Goal: Information Seeking & Learning: Learn about a topic

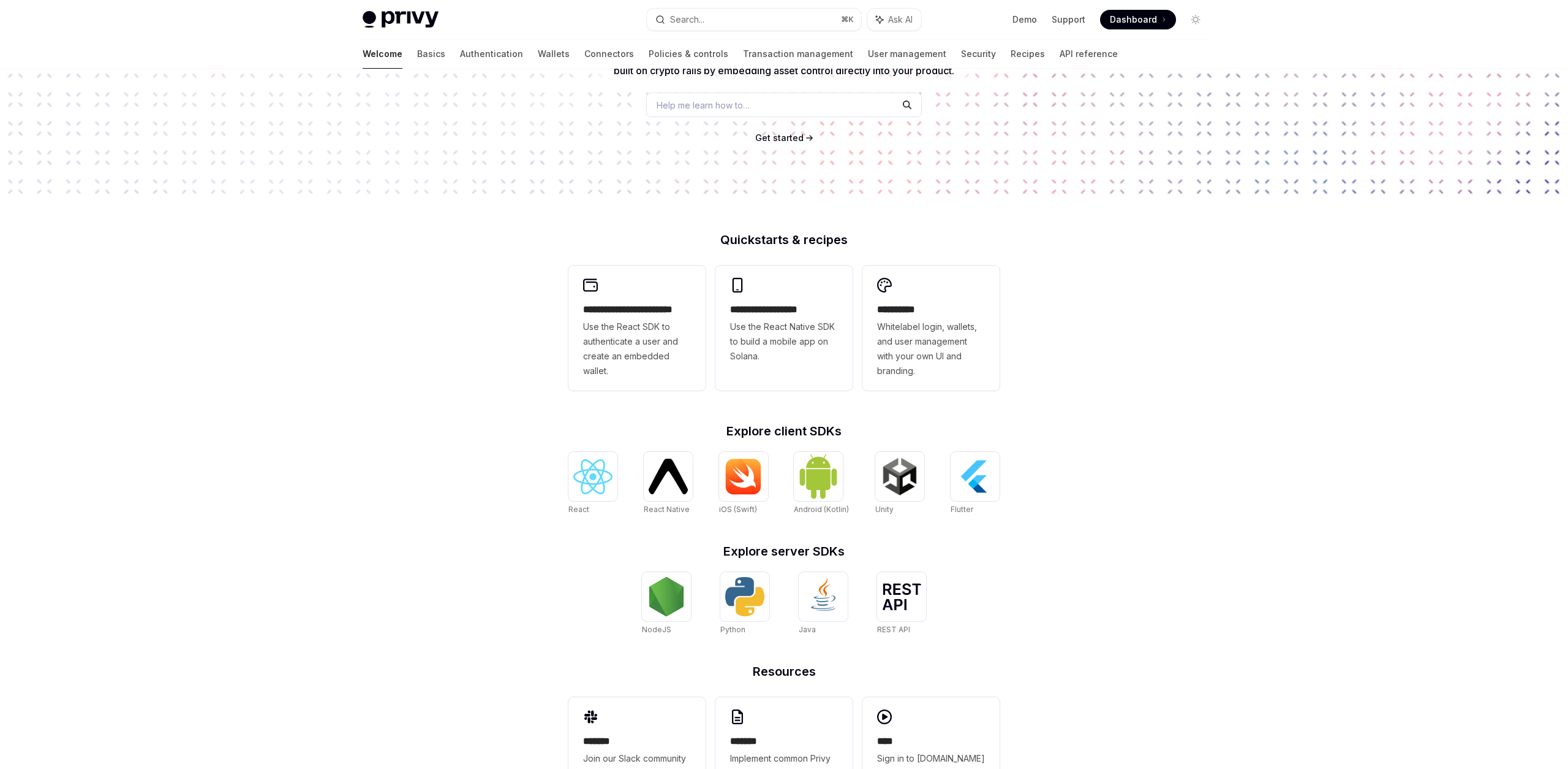
scroll to position [206, 0]
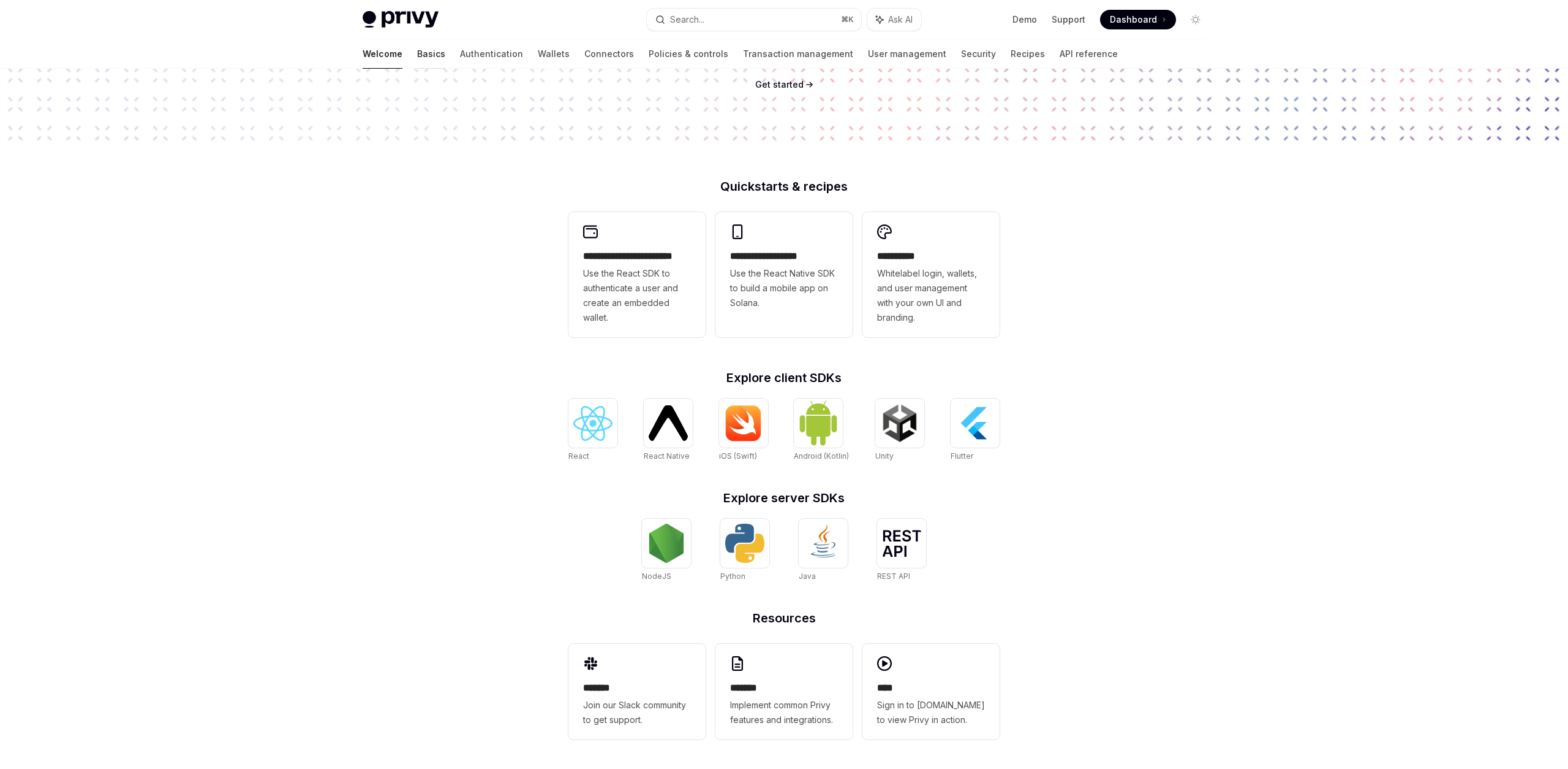
click at [417, 49] on link "Basics" at bounding box center [431, 54] width 28 height 30
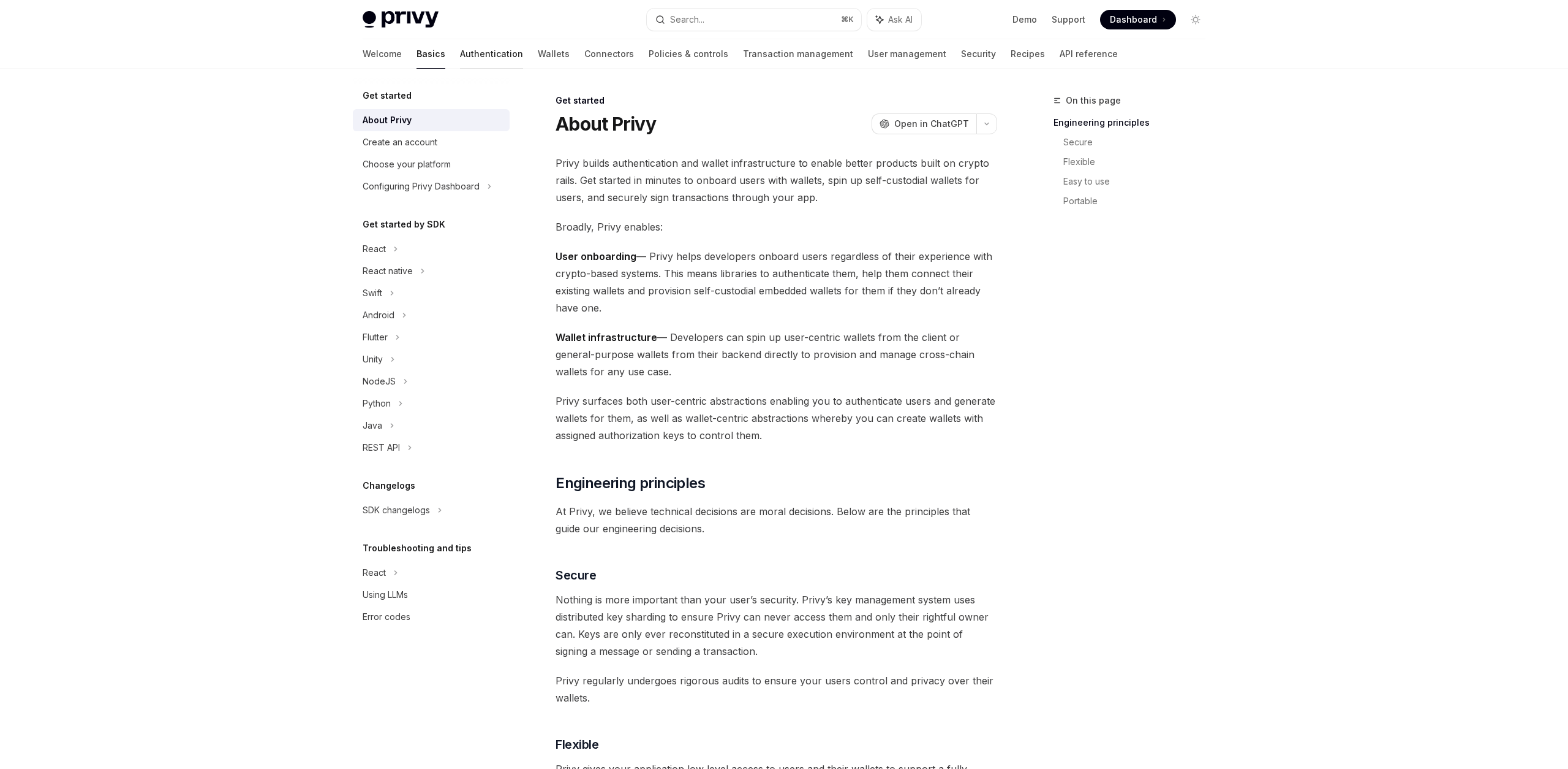
click at [460, 54] on link "Authentication" at bounding box center [492, 54] width 63 height 30
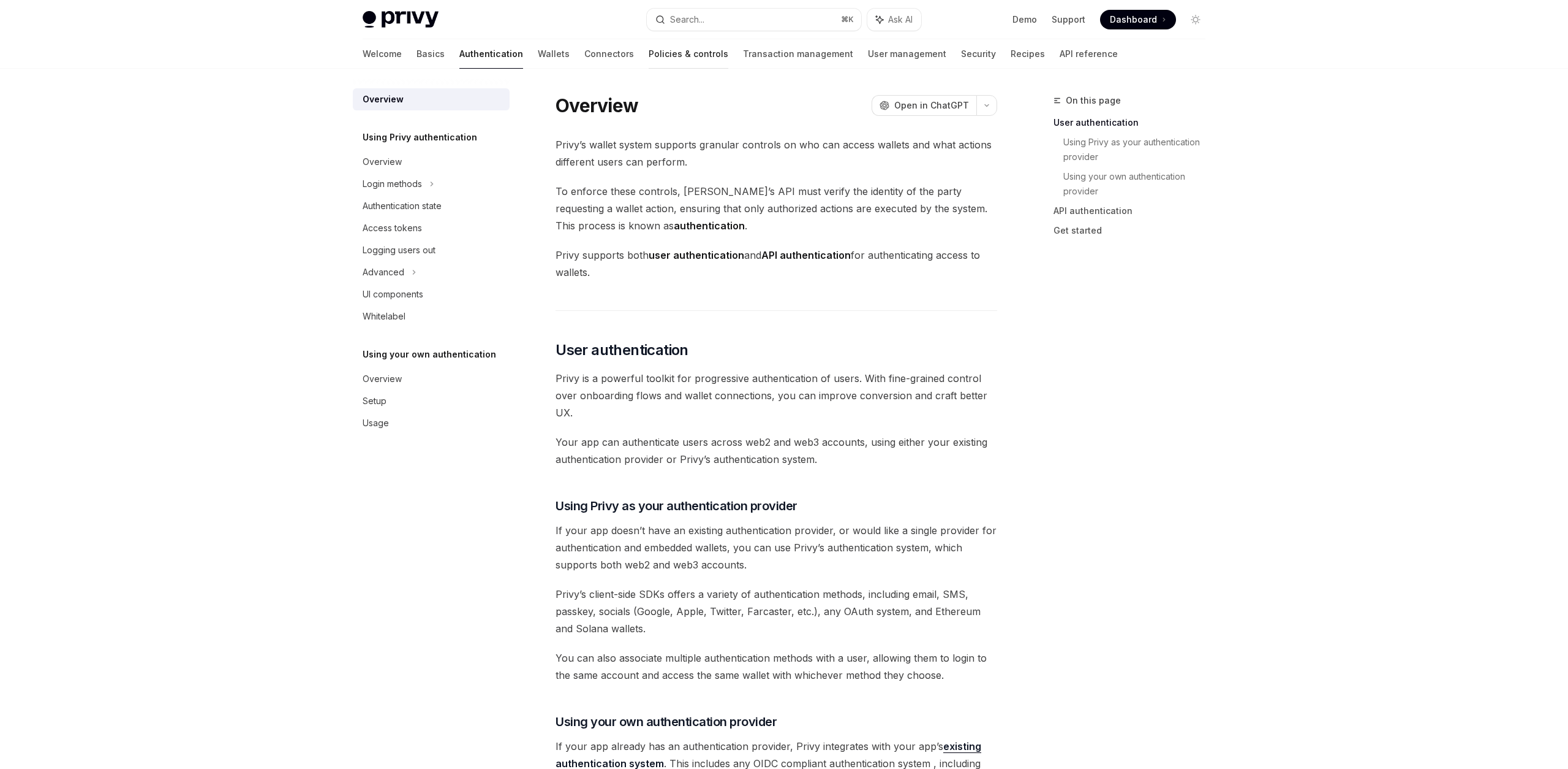
click at [649, 52] on link "Policies & controls" at bounding box center [689, 54] width 80 height 30
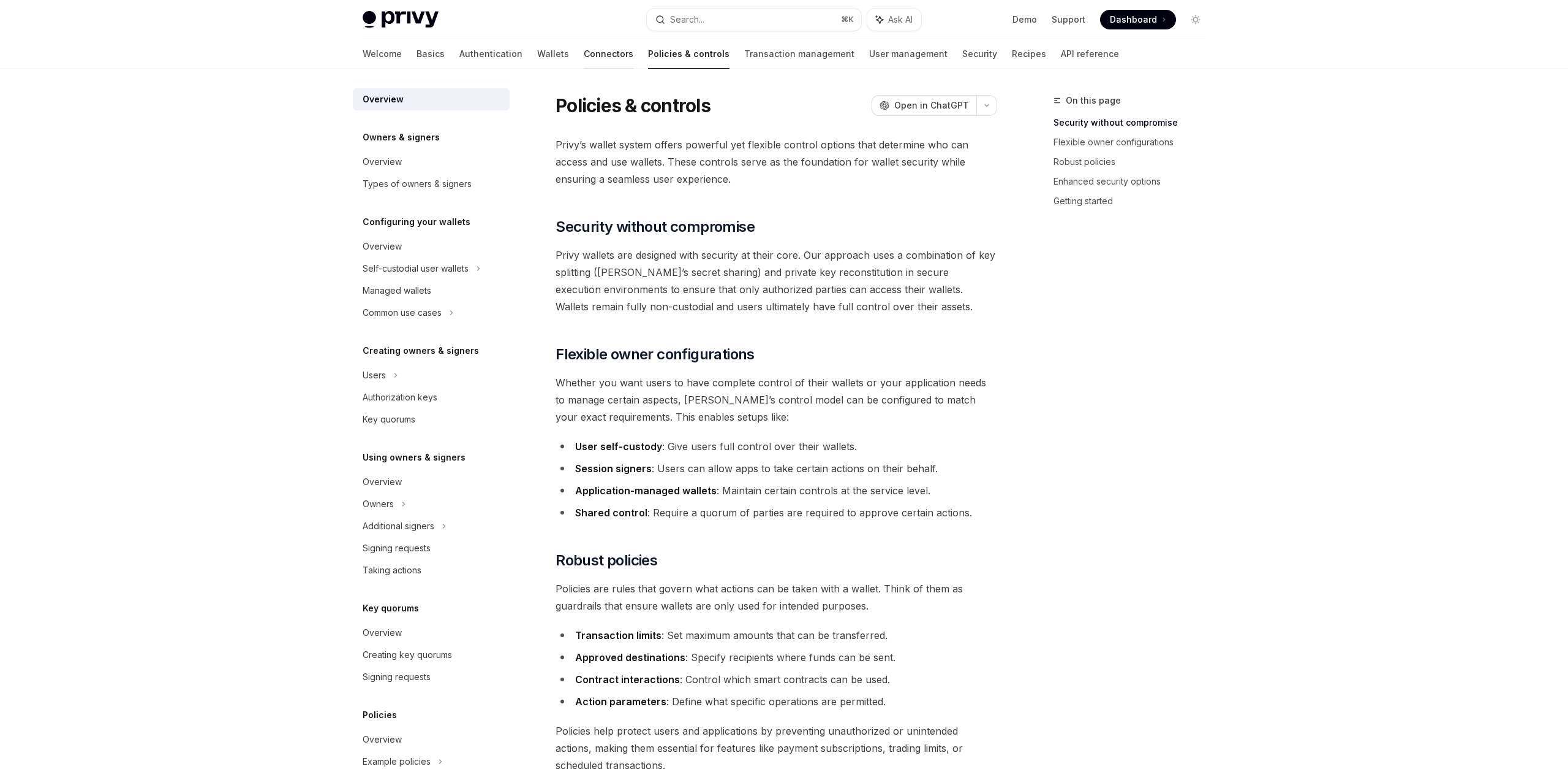
click at [584, 50] on link "Connectors" at bounding box center [609, 54] width 50 height 30
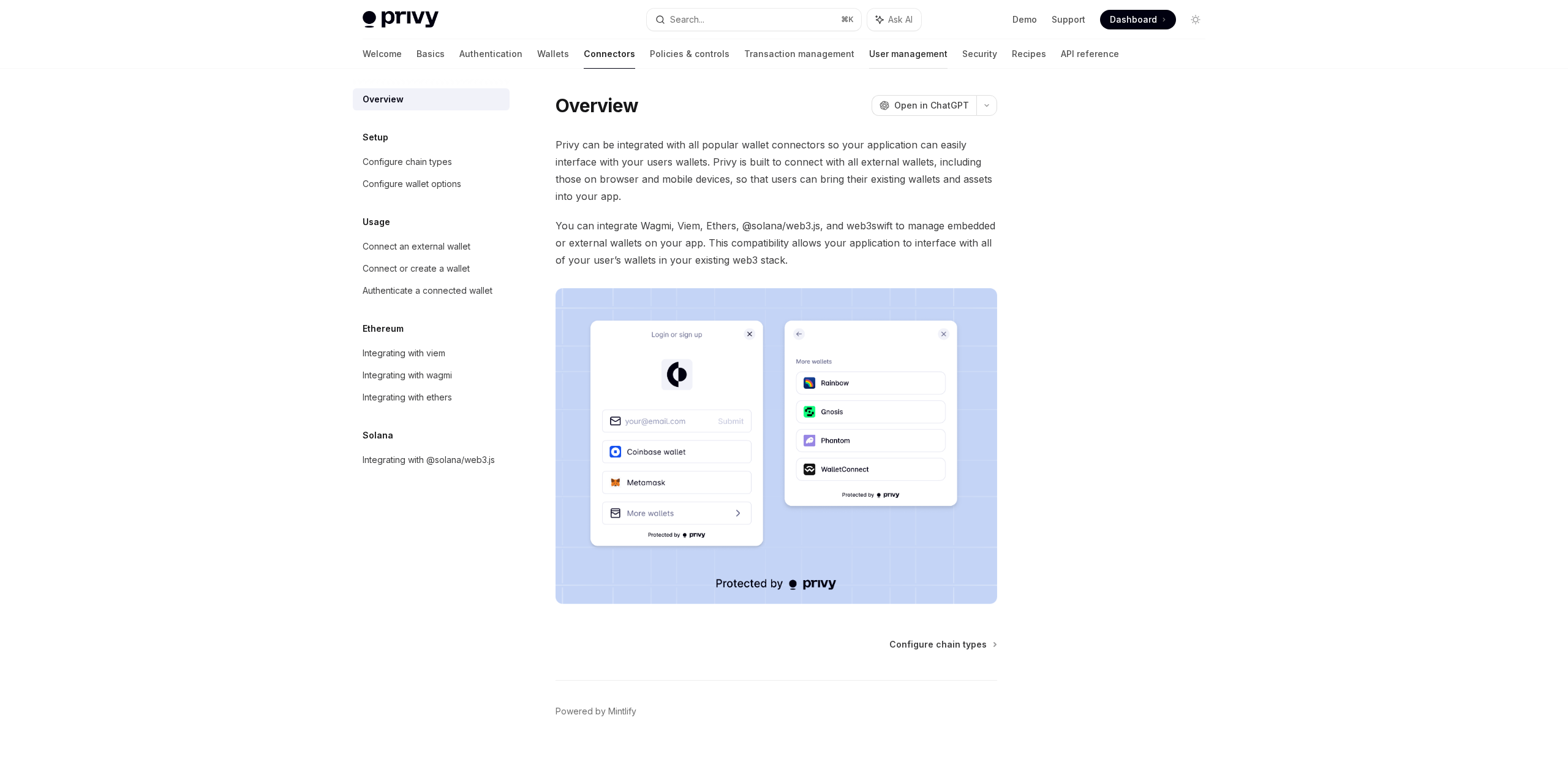
click at [869, 57] on link "User management" at bounding box center [908, 54] width 78 height 30
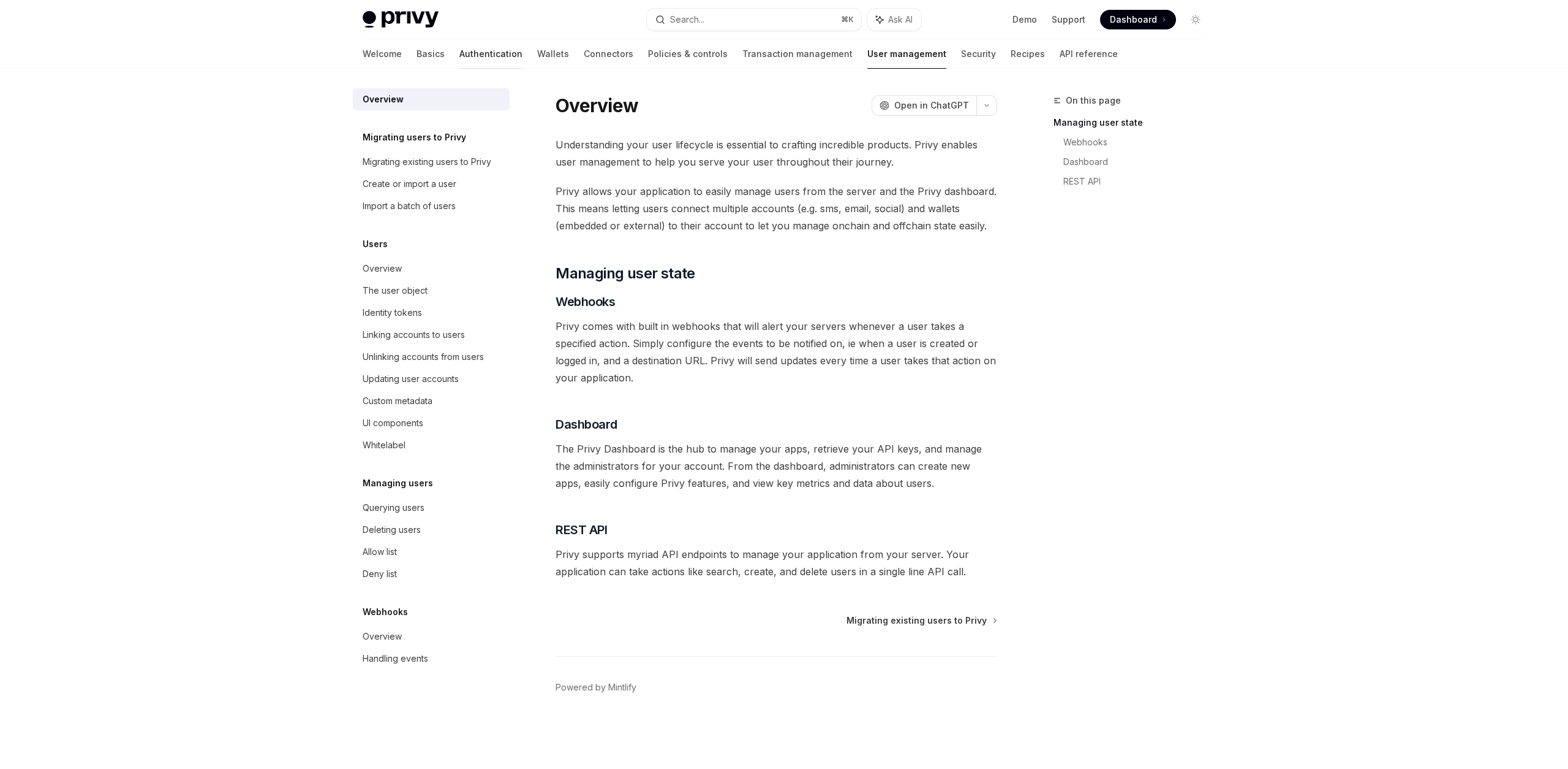
click at [460, 52] on link "Authentication" at bounding box center [491, 54] width 63 height 30
type textarea "*"
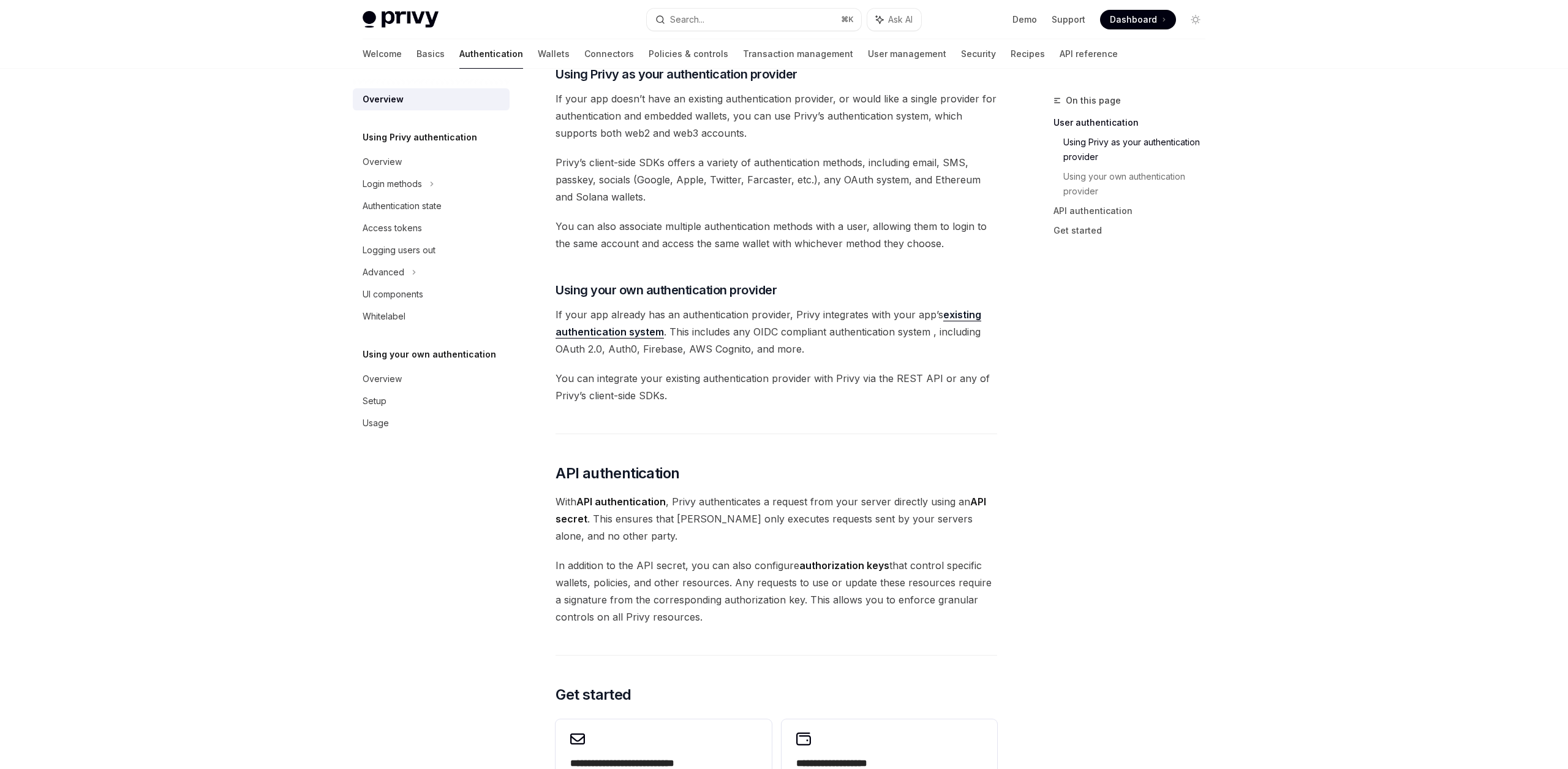
scroll to position [432, 0]
